Goal: Task Accomplishment & Management: Use online tool/utility

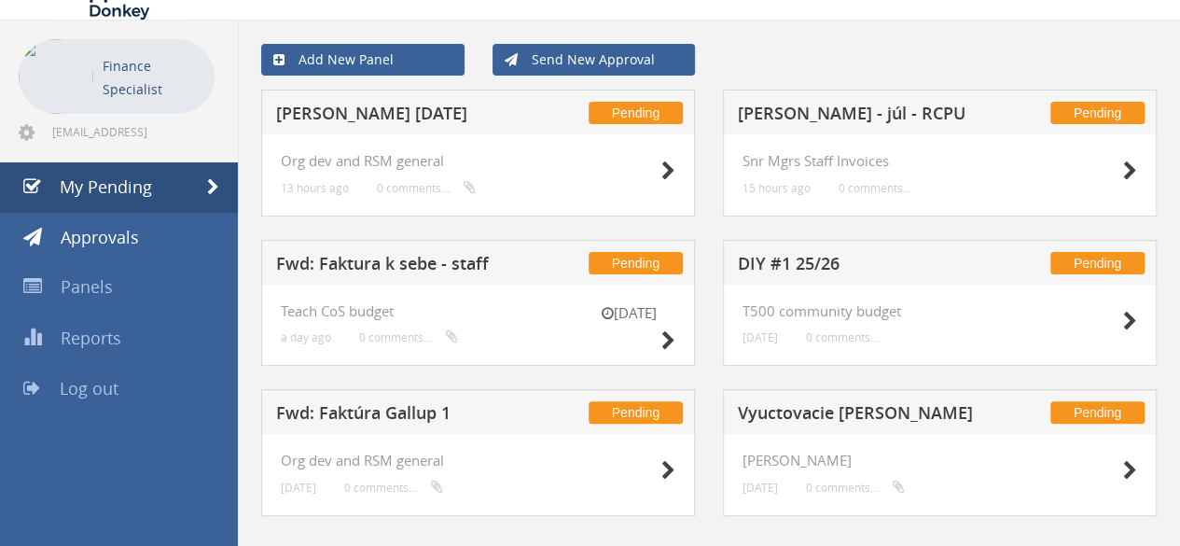
scroll to position [83, 0]
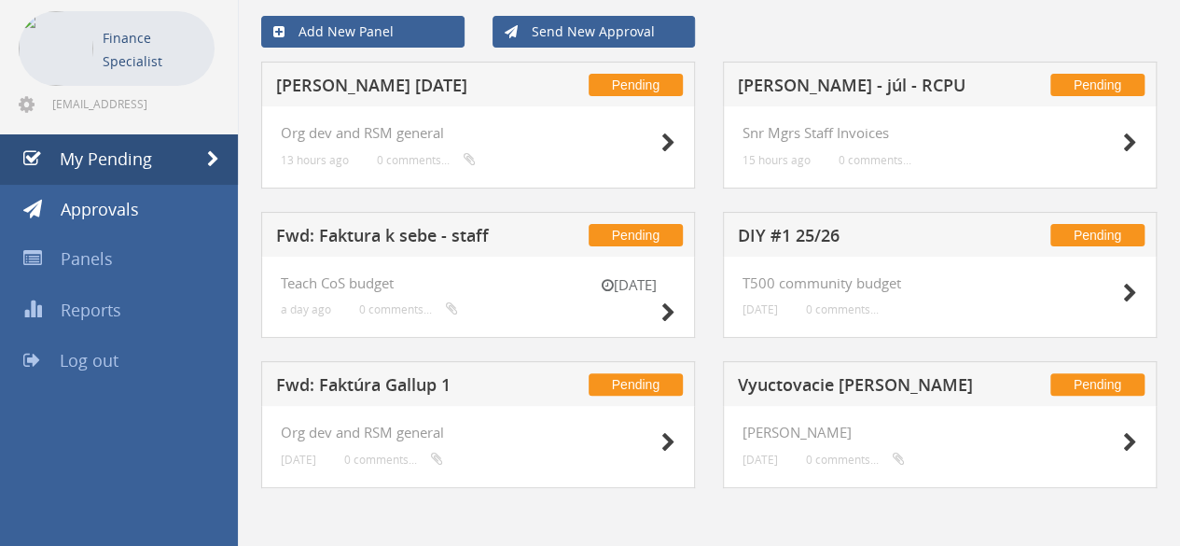
click at [824, 387] on h5 "Vyuctovacie [PERSON_NAME]" at bounding box center [859, 387] width 243 height 23
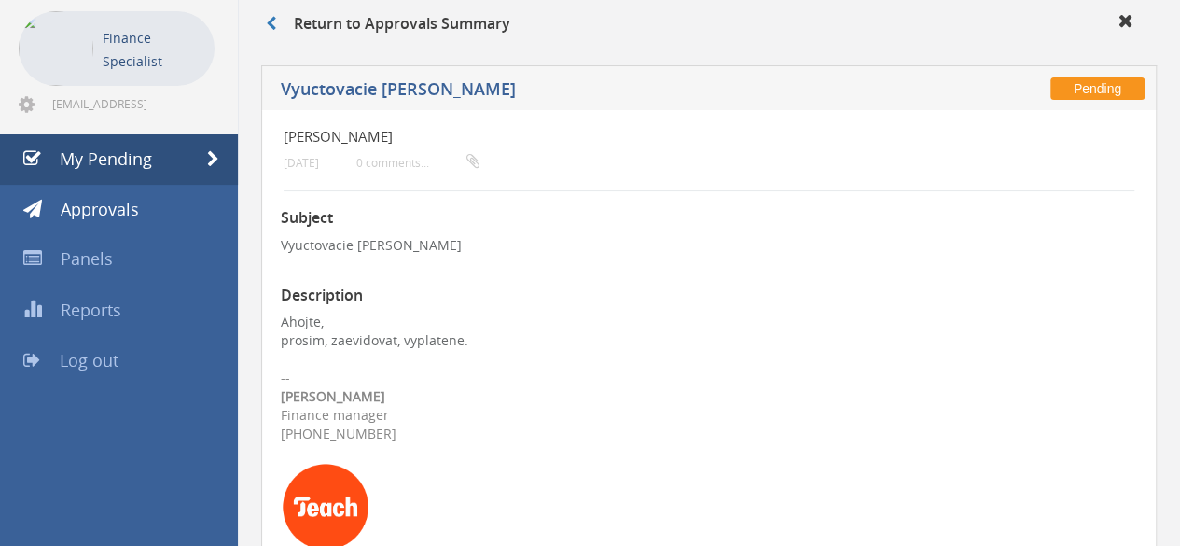
scroll to position [456, 0]
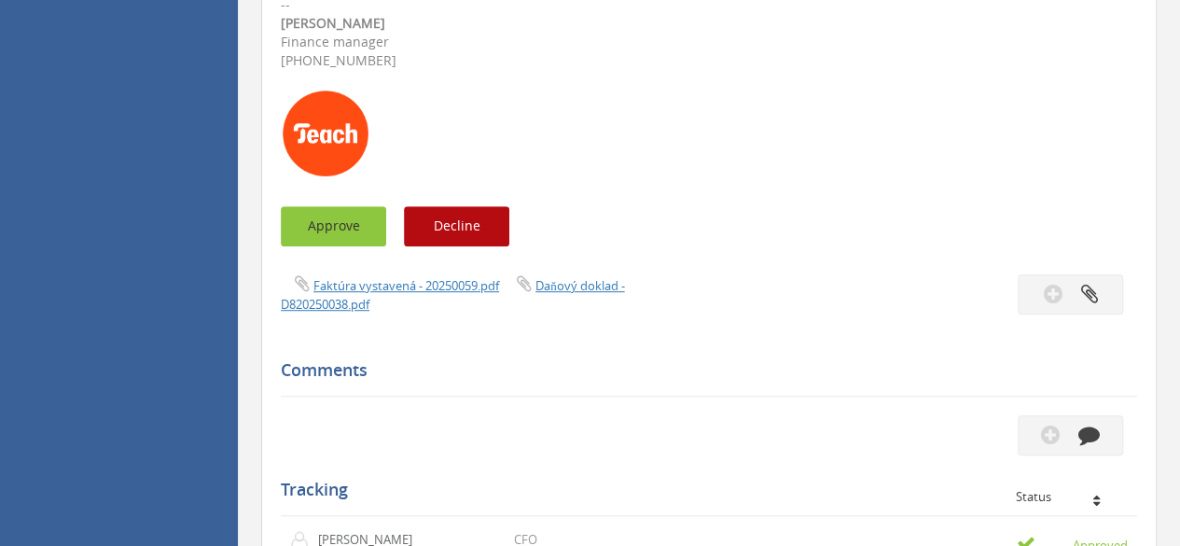
click at [356, 236] on button "Approve" at bounding box center [333, 226] width 105 height 40
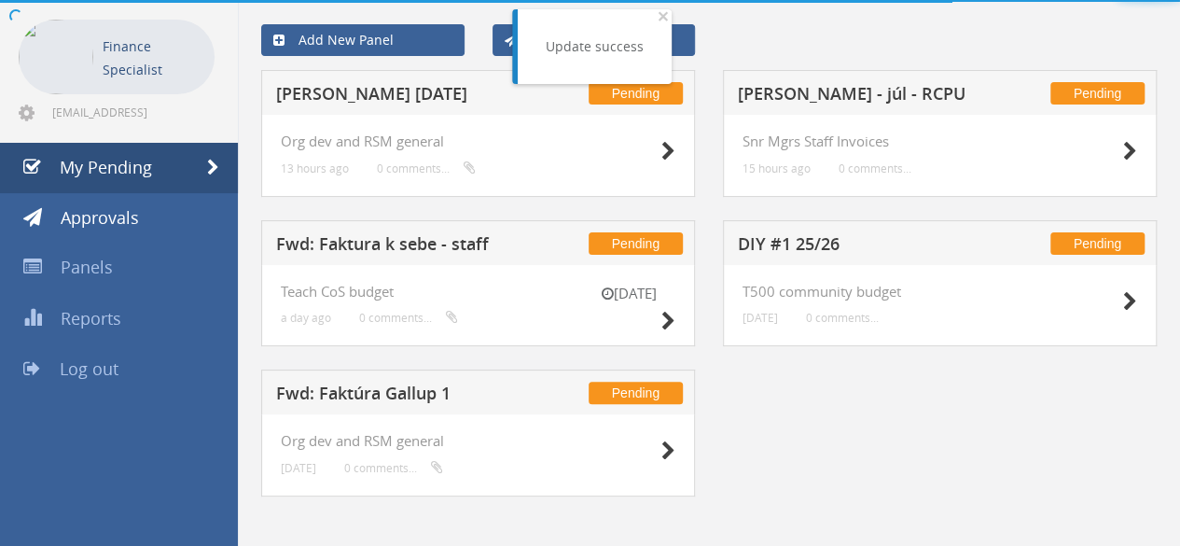
scroll to position [83, 0]
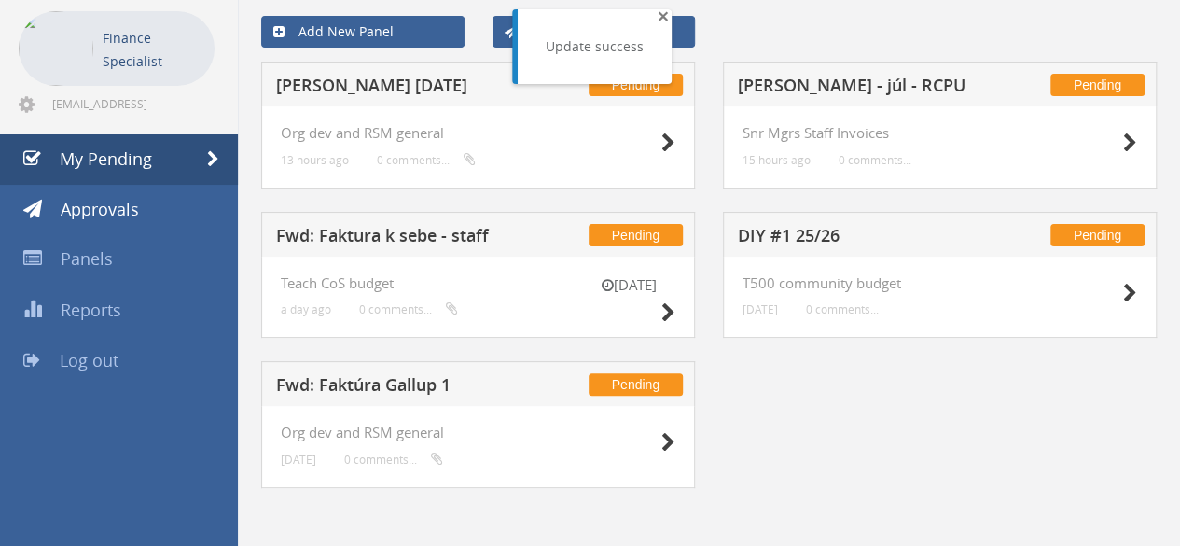
click at [660, 12] on span "×" at bounding box center [663, 16] width 11 height 26
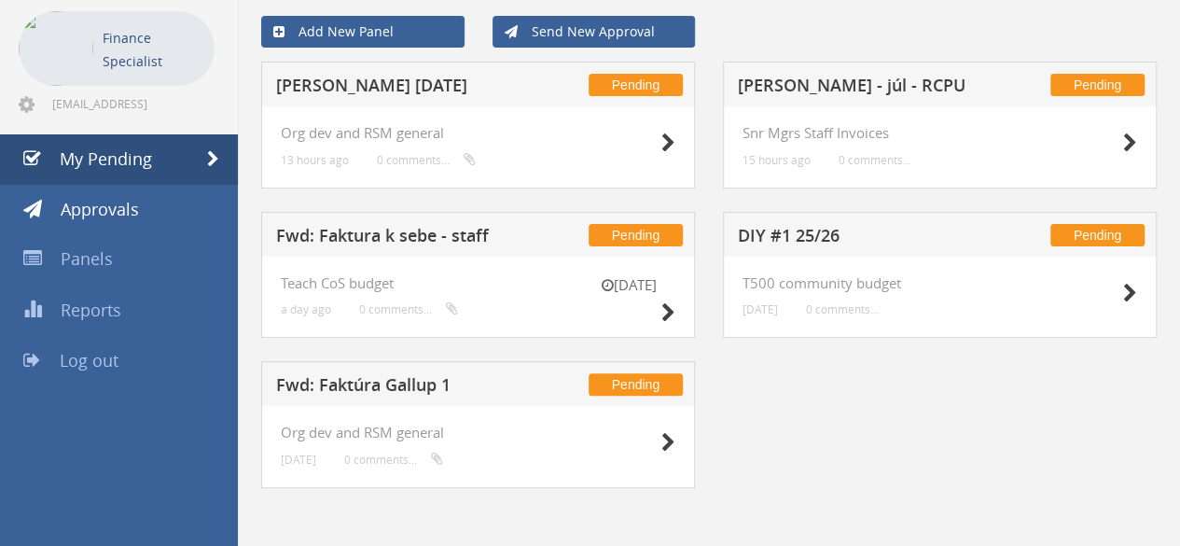
drag, startPoint x: 414, startPoint y: 391, endPoint x: 397, endPoint y: 395, distance: 17.2
click at [414, 391] on h5 "Fwd: Faktúra Gallup 1" at bounding box center [397, 387] width 243 height 23
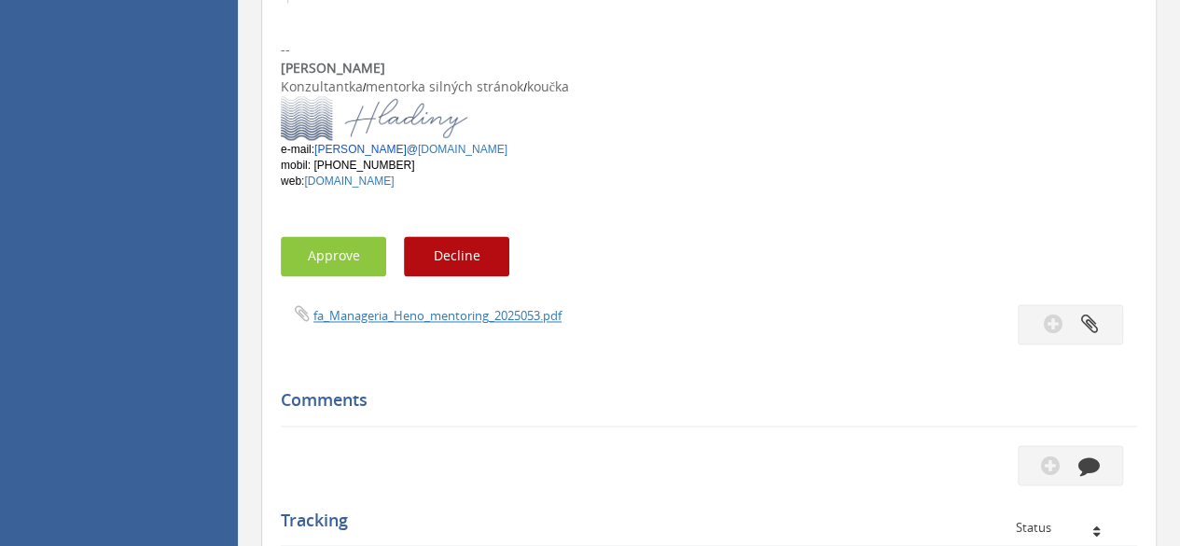
scroll to position [1389, 0]
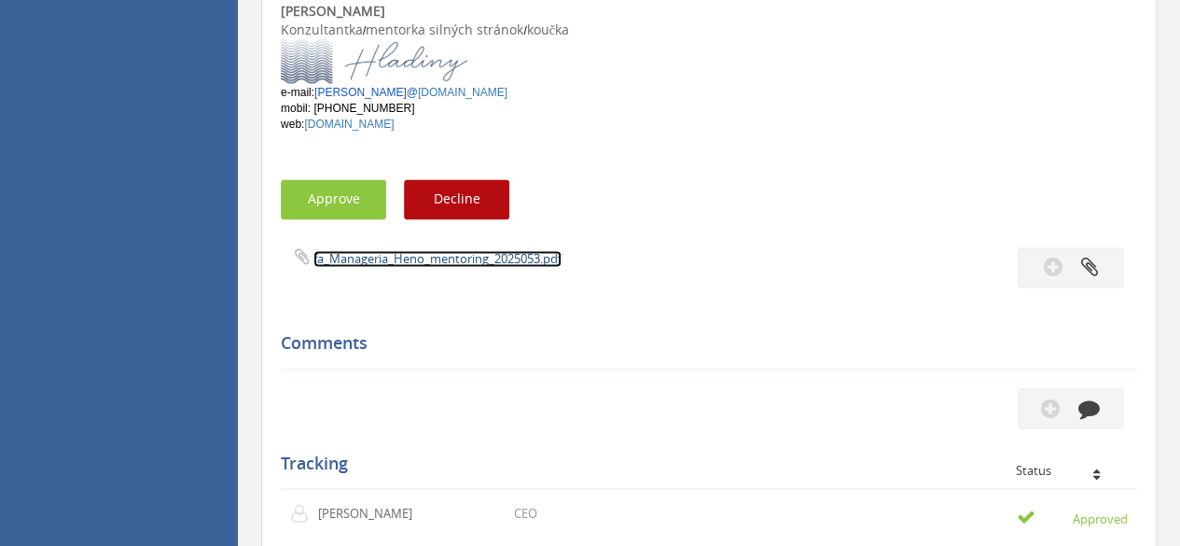
click at [398, 250] on link "fa_Manageria_Heno_mentoring_2025053.pdf" at bounding box center [437, 258] width 248 height 17
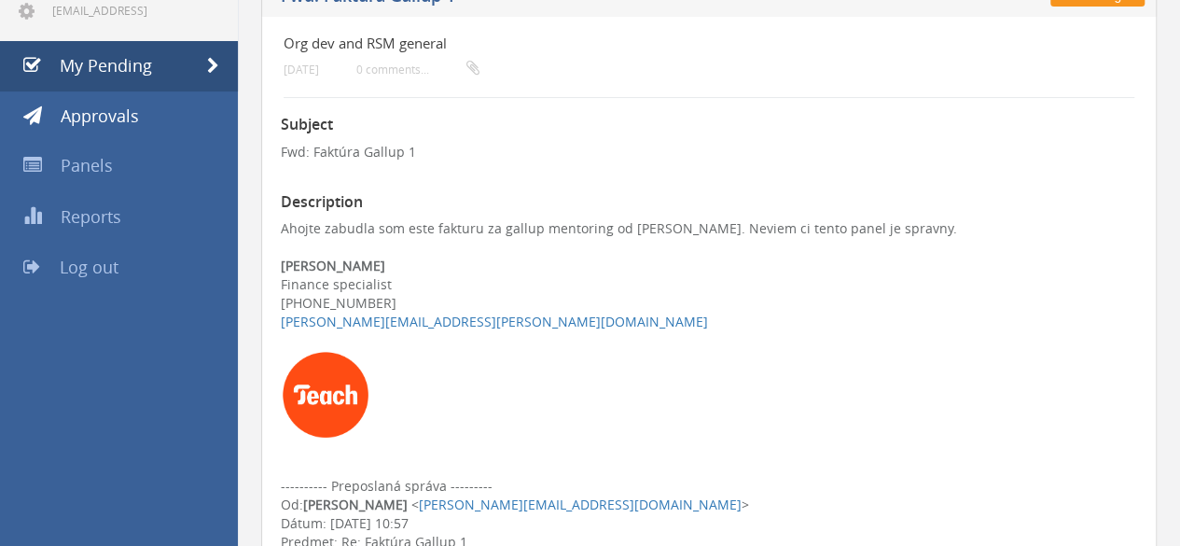
scroll to position [0, 0]
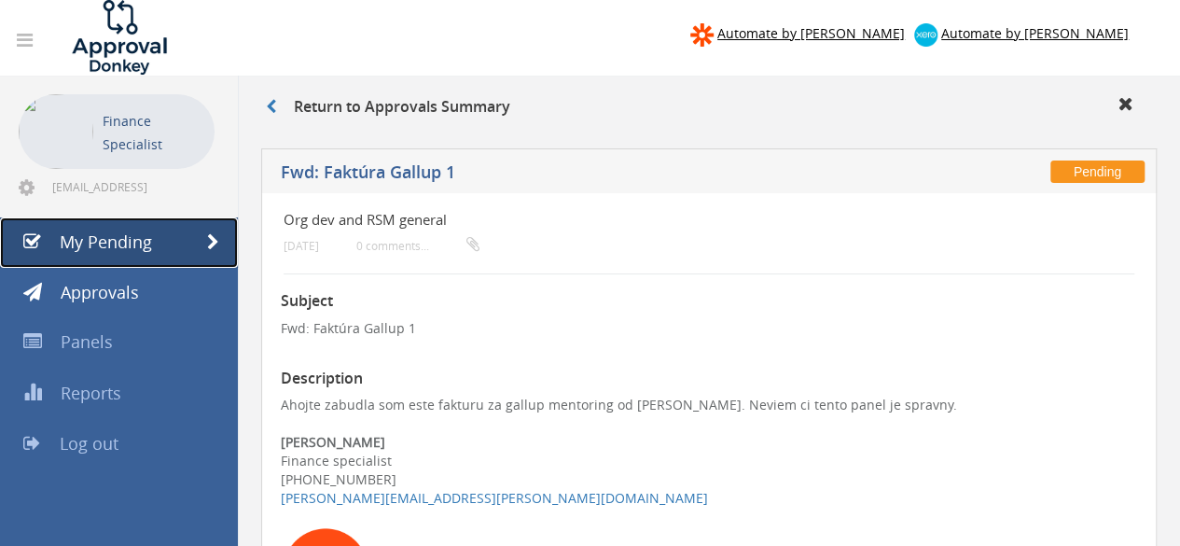
click at [157, 243] on link "My Pending" at bounding box center [119, 242] width 238 height 50
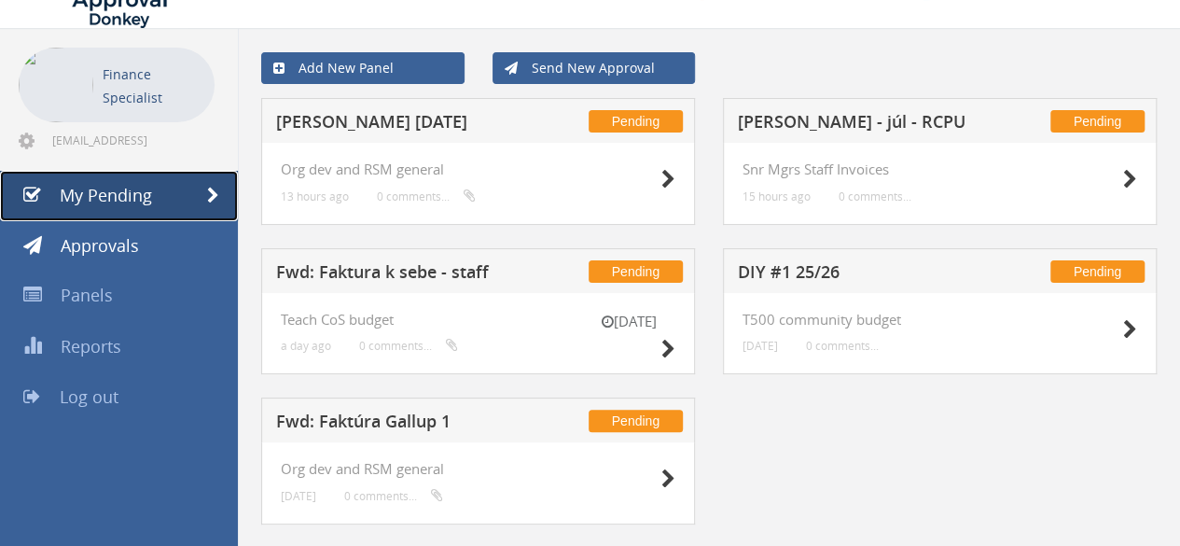
scroll to position [83, 0]
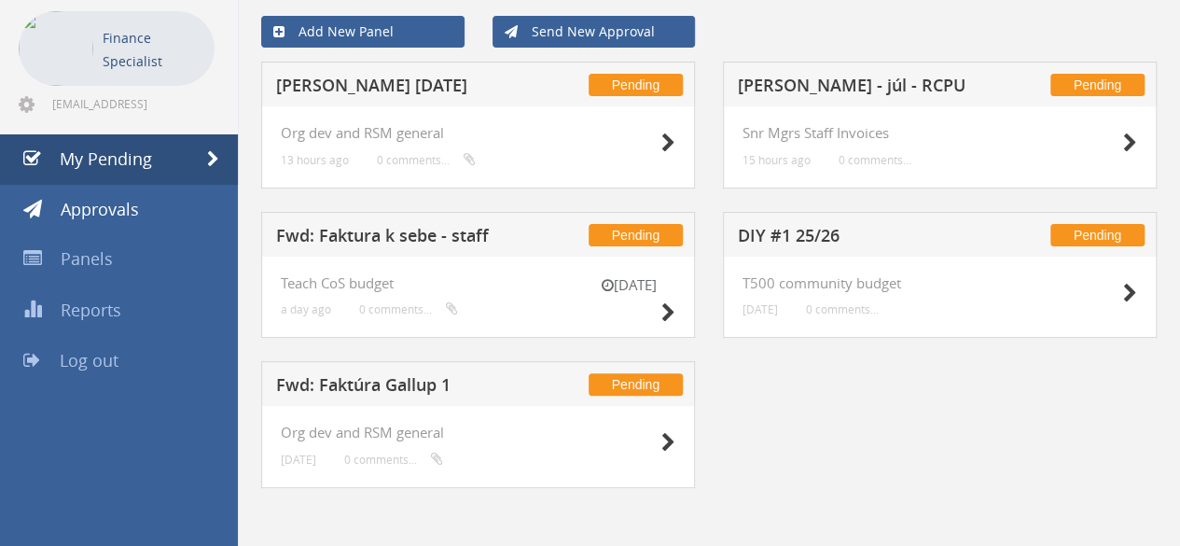
click at [813, 92] on h5 "[PERSON_NAME] - júl - RCPU" at bounding box center [859, 87] width 243 height 23
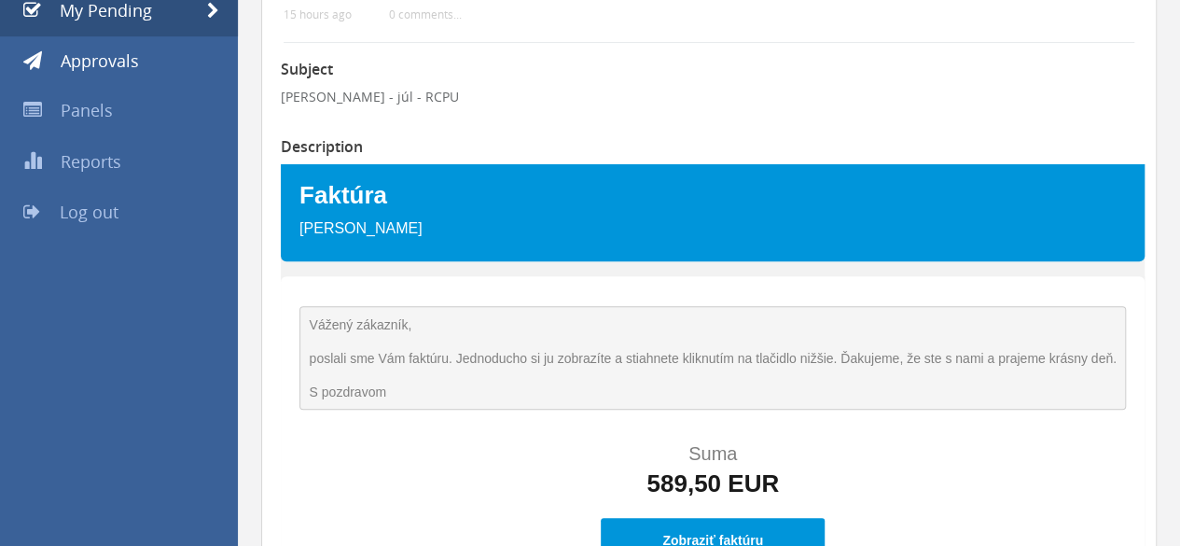
scroll to position [549, 0]
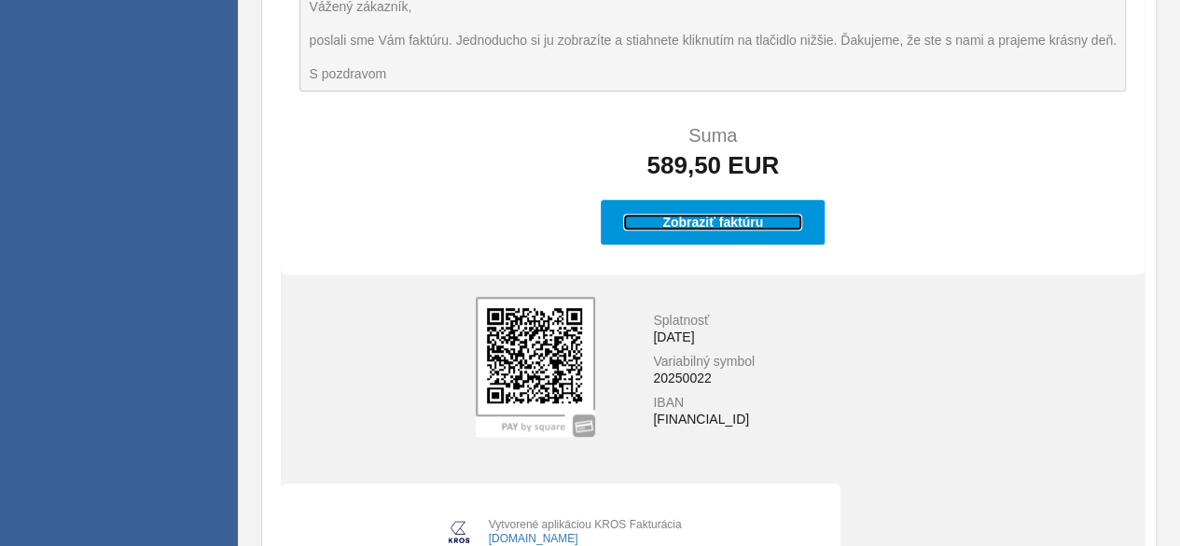
click at [728, 225] on div "Zobraziť faktúru" at bounding box center [712, 222] width 179 height 17
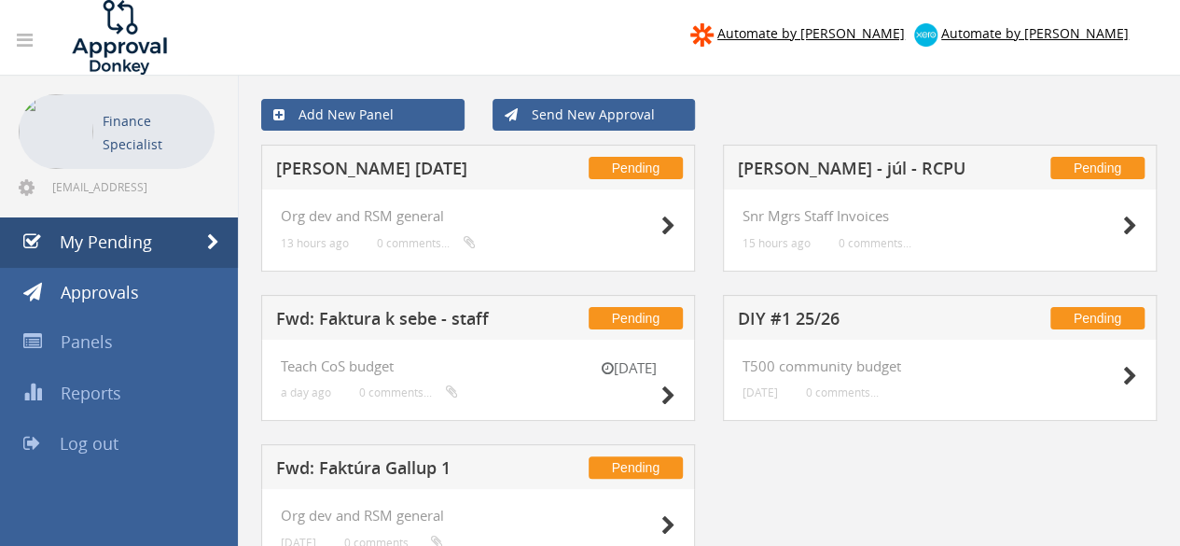
click at [346, 154] on div "Pending [PERSON_NAME] [DATE]" at bounding box center [478, 167] width 434 height 45
click at [349, 161] on h5 "[PERSON_NAME] [DATE]" at bounding box center [397, 171] width 243 height 23
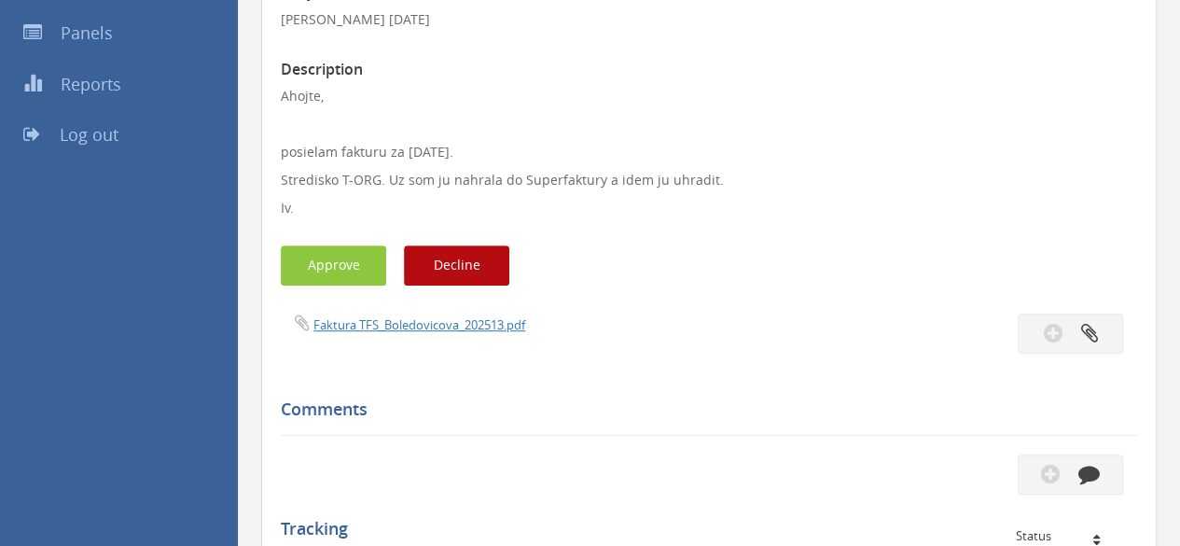
scroll to position [280, 0]
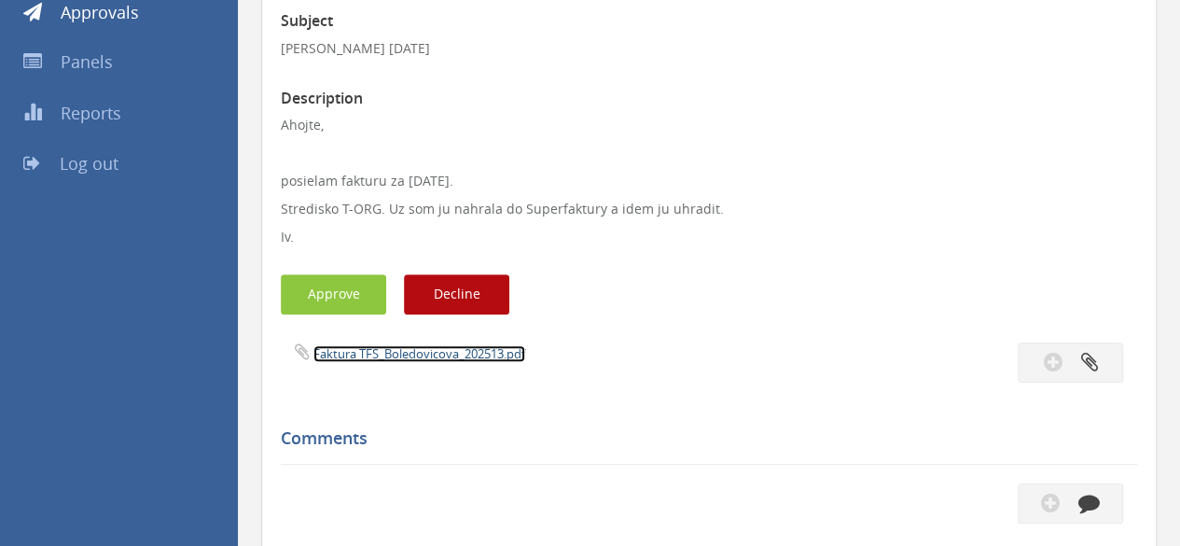
click at [380, 352] on link "Faktura TFS_Boledovicova_202513.pdf" at bounding box center [419, 353] width 212 height 17
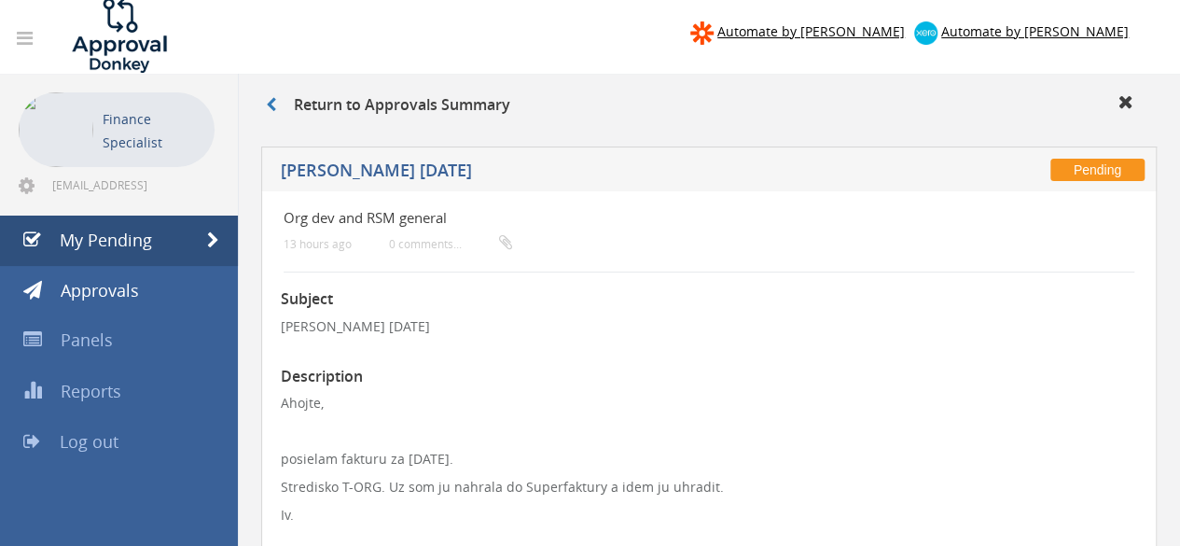
scroll to position [0, 0]
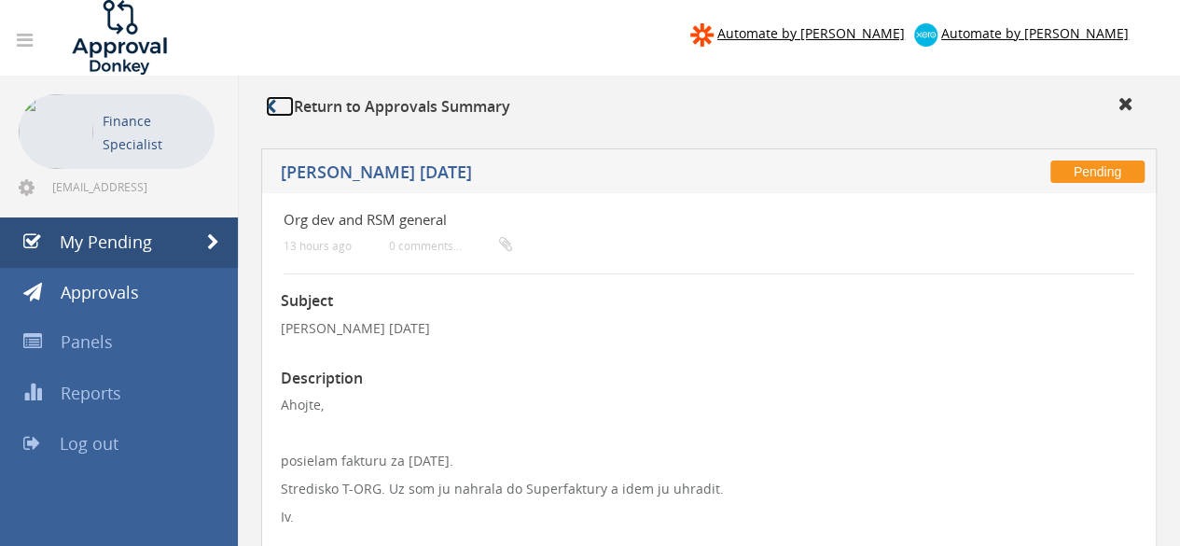
click at [272, 105] on icon at bounding box center [271, 106] width 10 height 15
click at [152, 243] on link "My Pending" at bounding box center [119, 242] width 238 height 50
